Goal: Transaction & Acquisition: Purchase product/service

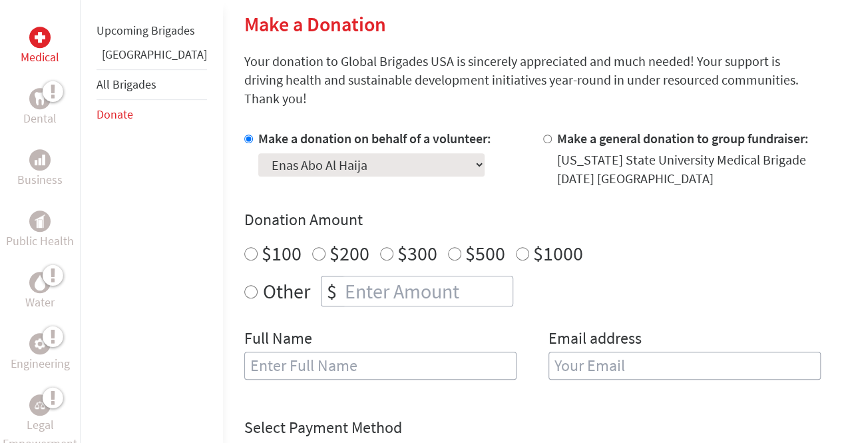
scroll to position [319, 0]
radio input "true"
click at [342, 277] on input "number" at bounding box center [427, 291] width 170 height 29
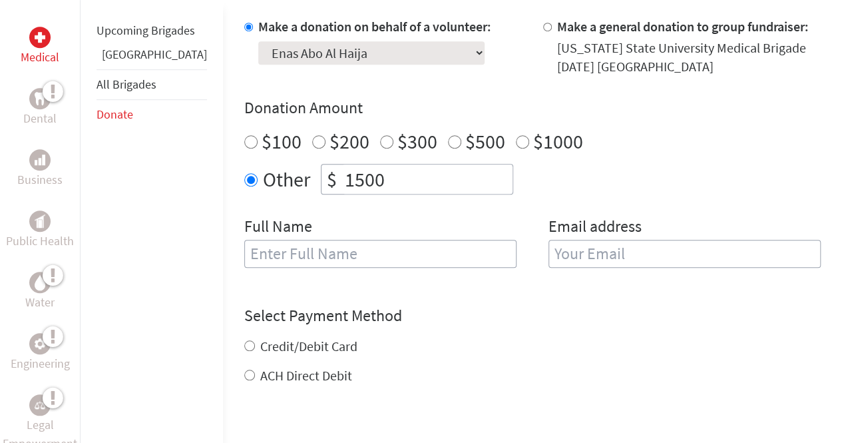
scroll to position [431, 0]
type input "1500"
click at [260, 338] on label "Credit/Debit Card" at bounding box center [308, 346] width 97 height 17
click at [252, 341] on input "Credit/Debit Card" at bounding box center [249, 346] width 11 height 11
radio input "true"
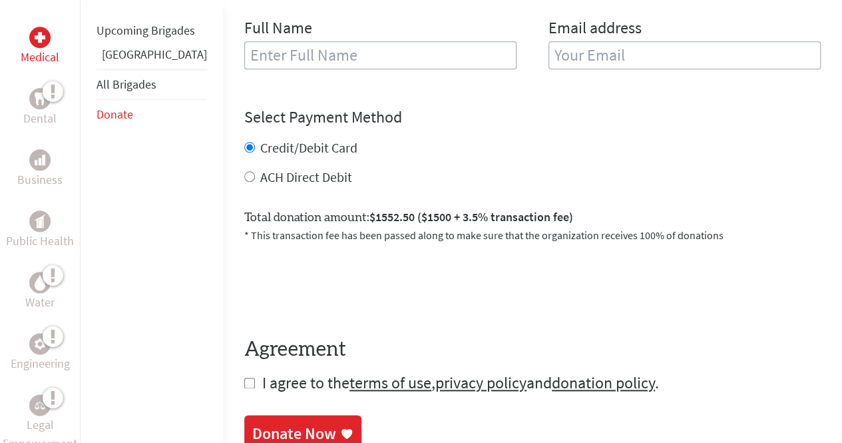
scroll to position [435, 0]
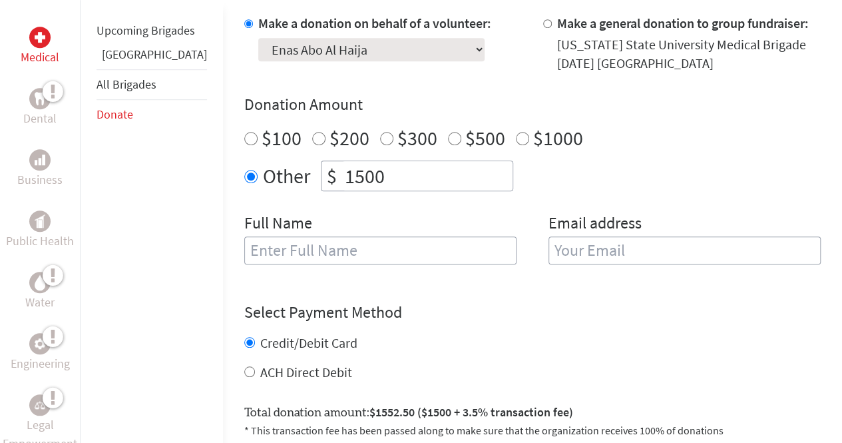
click at [244, 236] on input "text" at bounding box center [380, 250] width 272 height 28
type input "Enas Abo Al Haija"
click at [595, 236] on input "email" at bounding box center [685, 250] width 272 height 28
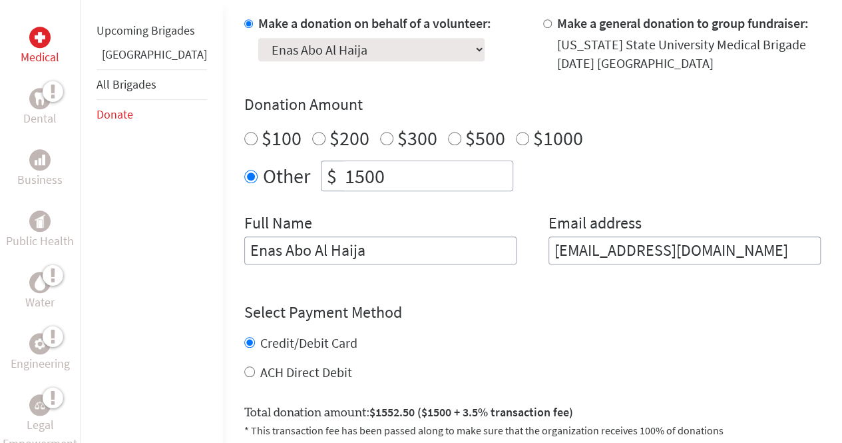
click at [605, 236] on input "[EMAIL_ADDRESS][DOMAIN_NAME]" at bounding box center [685, 250] width 272 height 28
type input "[EMAIL_ADDRESS][DOMAIN_NAME]"
click at [597, 302] on h4 "Select Payment Method" at bounding box center [532, 312] width 577 height 21
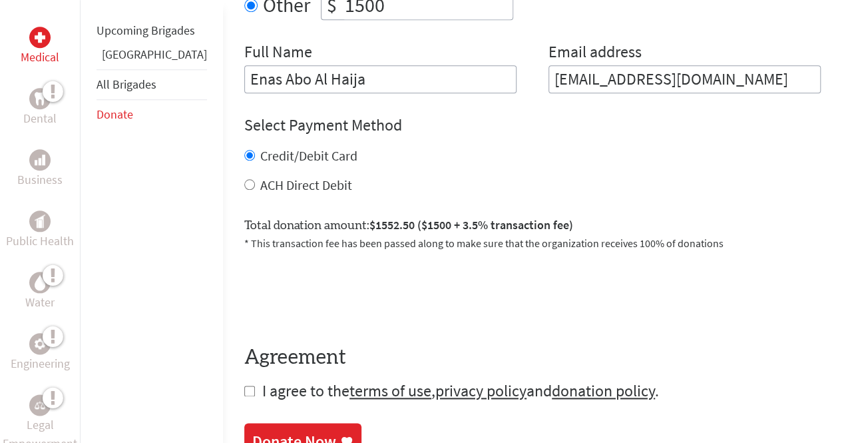
scroll to position [681, 0]
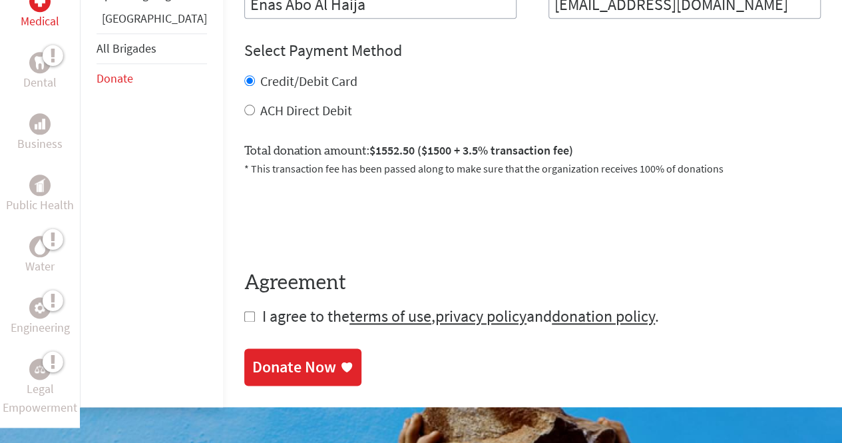
click at [244, 311] on input "checkbox" at bounding box center [249, 316] width 11 height 11
checkbox input "true"
click at [244, 350] on link "Donate Now" at bounding box center [302, 368] width 117 height 37
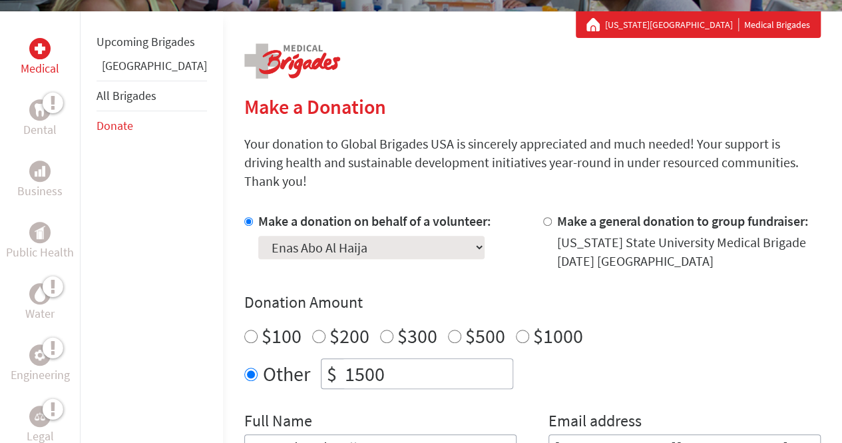
scroll to position [238, 0]
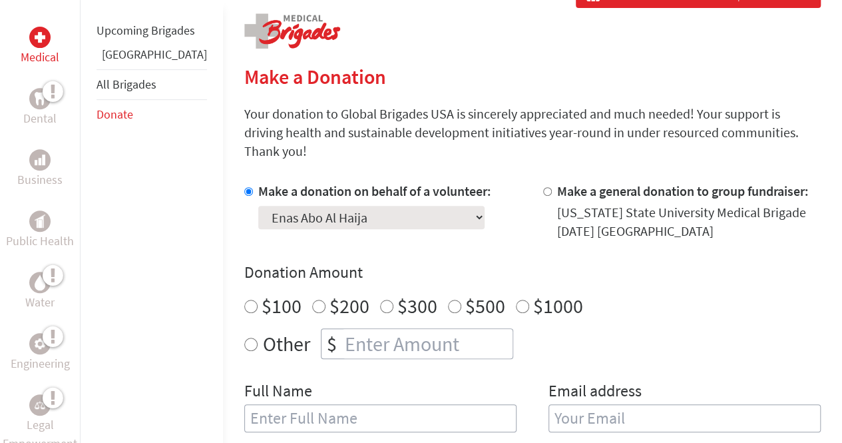
scroll to position [268, 0]
radio input "true"
click at [342, 328] on input "number" at bounding box center [427, 342] width 170 height 29
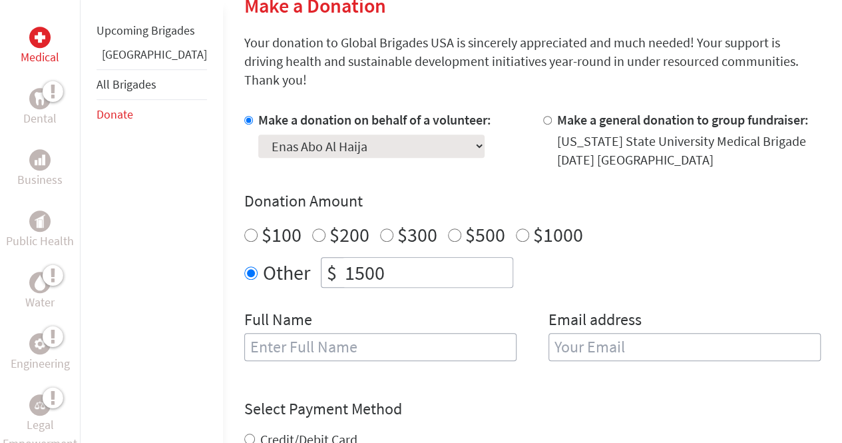
scroll to position [339, 0]
type input "1500"
click at [286, 335] on input "text" at bounding box center [380, 346] width 272 height 28
type input "Enas Abo Al Haija"
click at [566, 332] on input "email" at bounding box center [685, 346] width 272 height 28
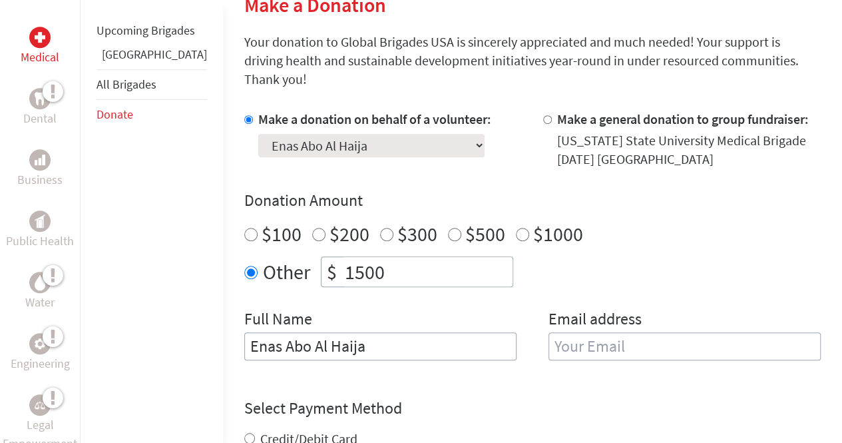
type input "[EMAIL_ADDRESS][DOMAIN_NAME]"
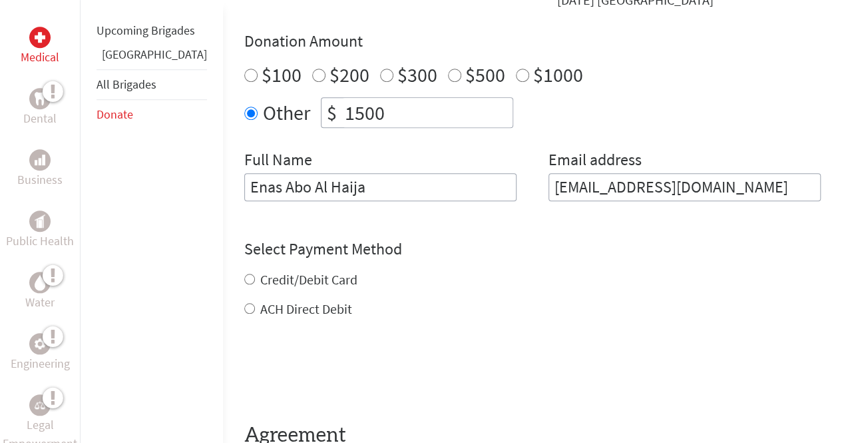
scroll to position [509, 0]
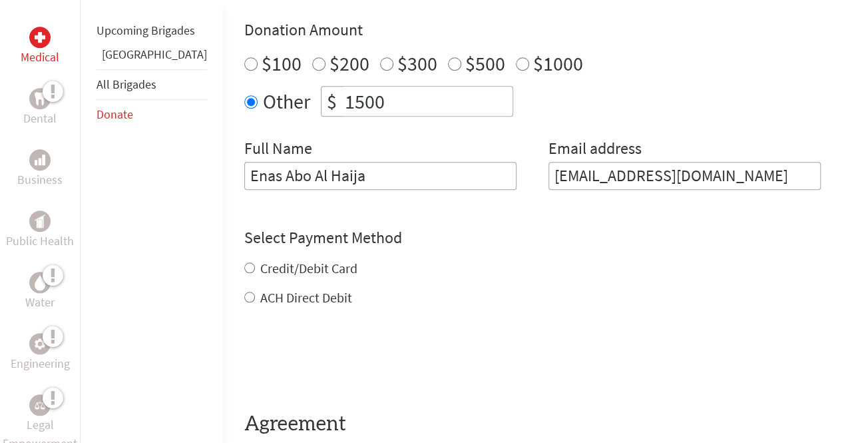
click at [244, 259] on div "Credit/Debit Card ACH Direct Debit" at bounding box center [532, 283] width 577 height 48
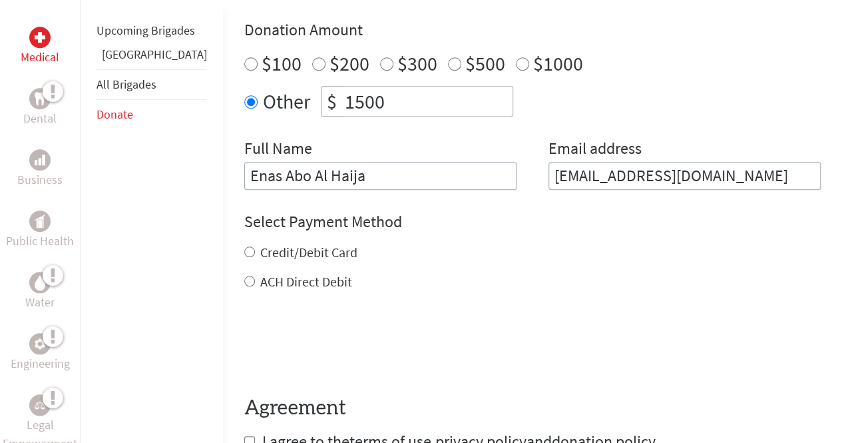
click at [260, 244] on label "Credit/Debit Card" at bounding box center [308, 252] width 97 height 17
click at [244, 246] on input "Credit/Debit Card" at bounding box center [249, 251] width 11 height 11
radio input "true"
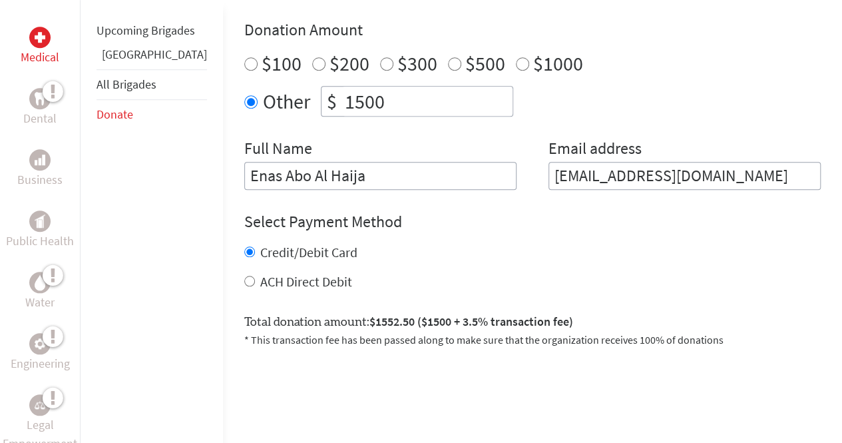
click at [260, 273] on label "ACH Direct Debit" at bounding box center [306, 281] width 92 height 17
click at [244, 276] on input "ACH Direct Debit" at bounding box center [249, 281] width 11 height 11
radio input "true"
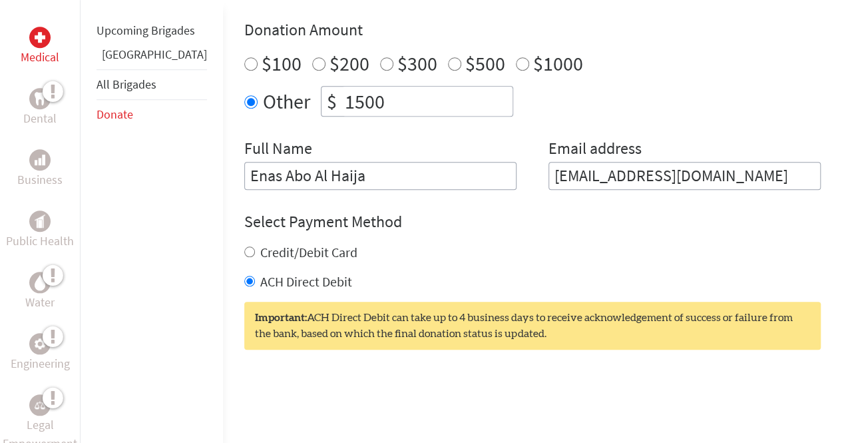
click at [260, 244] on label "Credit/Debit Card" at bounding box center [308, 252] width 97 height 17
click at [244, 246] on input "Credit/Debit Card" at bounding box center [249, 251] width 11 height 11
radio input "true"
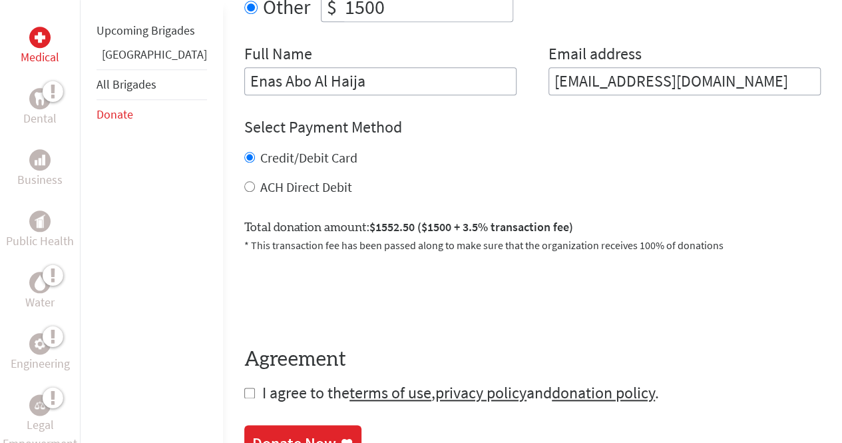
scroll to position [605, 0]
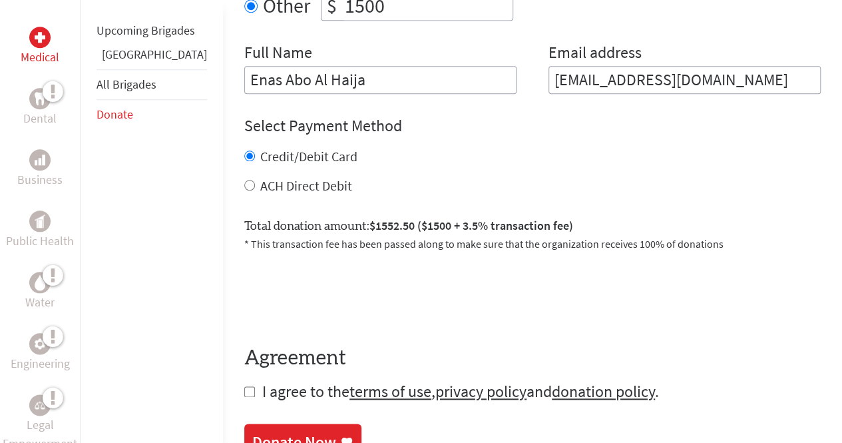
click at [260, 177] on label "ACH Direct Debit" at bounding box center [306, 185] width 92 height 17
click at [246, 180] on input "ACH Direct Debit" at bounding box center [249, 185] width 11 height 11
radio input "true"
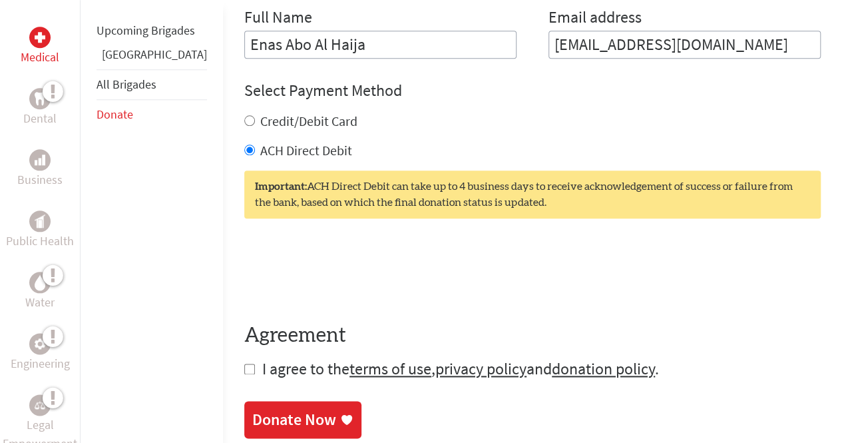
scroll to position [641, 0]
click at [244, 363] on input "checkbox" at bounding box center [249, 368] width 11 height 11
checkbox input "true"
click at [278, 410] on div "Donate Now" at bounding box center [294, 420] width 84 height 21
